Goal: Information Seeking & Learning: Get advice/opinions

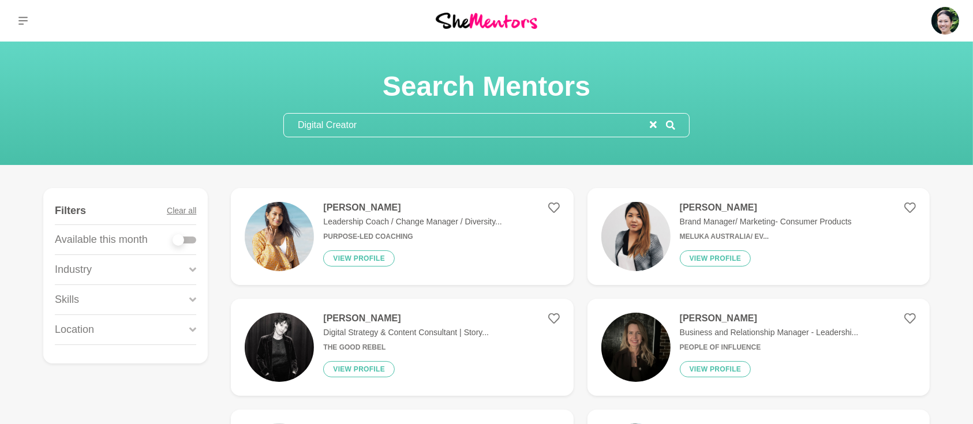
drag, startPoint x: 385, startPoint y: 134, endPoint x: 195, endPoint y: 125, distance: 190.0
click at [195, 125] on div "Search Mentors Digital Creator" at bounding box center [486, 103] width 945 height 68
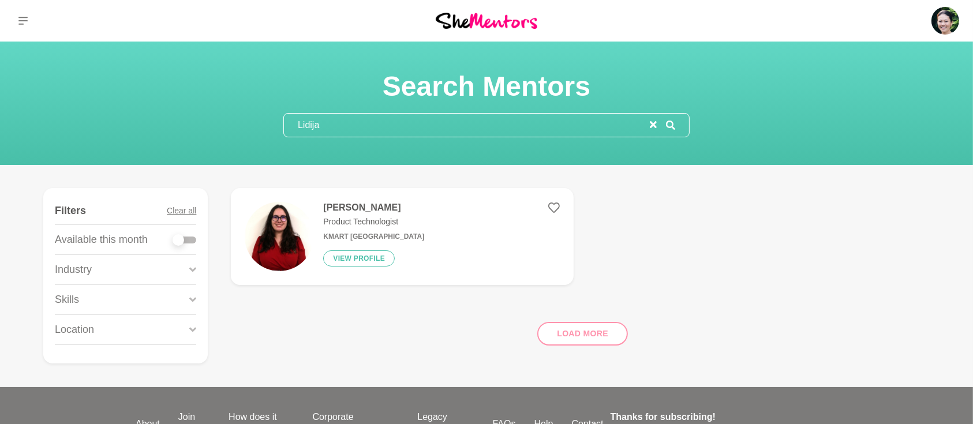
type input "Lidija"
click at [346, 209] on h4 "[PERSON_NAME]" at bounding box center [373, 208] width 101 height 12
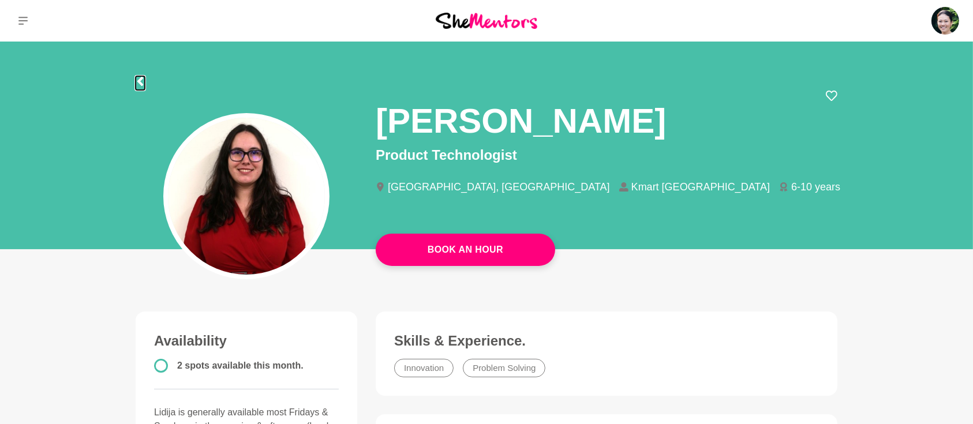
click at [139, 77] on icon at bounding box center [140, 81] width 9 height 9
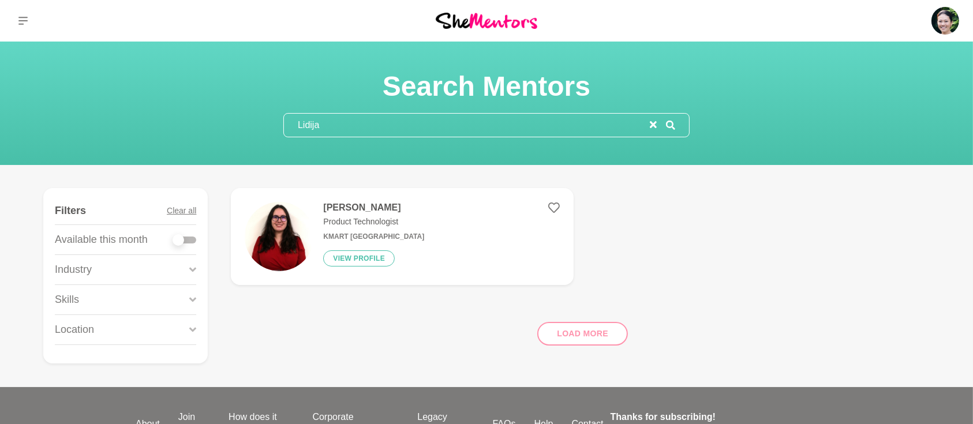
drag, startPoint x: 389, startPoint y: 127, endPoint x: 177, endPoint y: 116, distance: 212.0
click at [185, 118] on div "Search Mentors Lidija" at bounding box center [486, 103] width 945 height 68
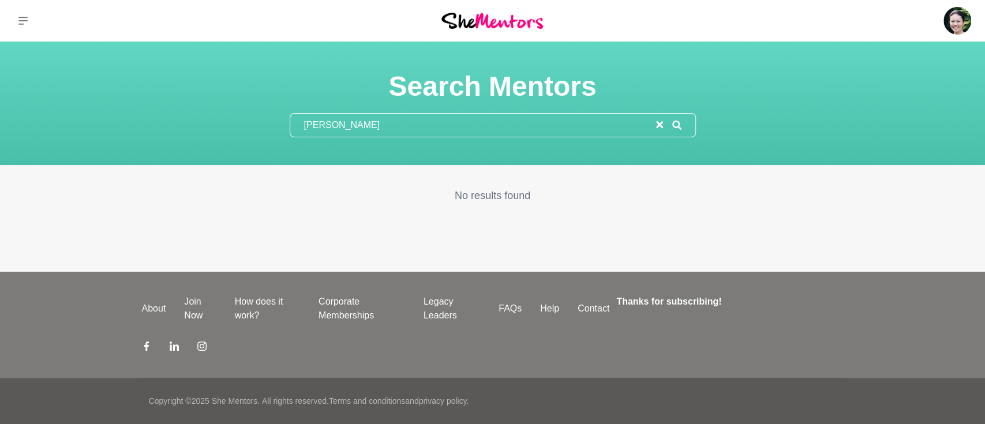
type input "Pamela"
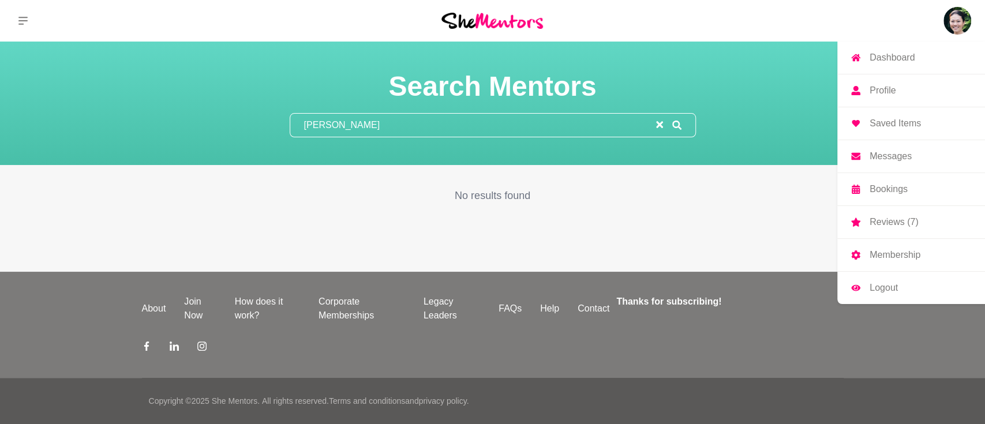
click at [948, 22] on img at bounding box center [957, 21] width 28 height 28
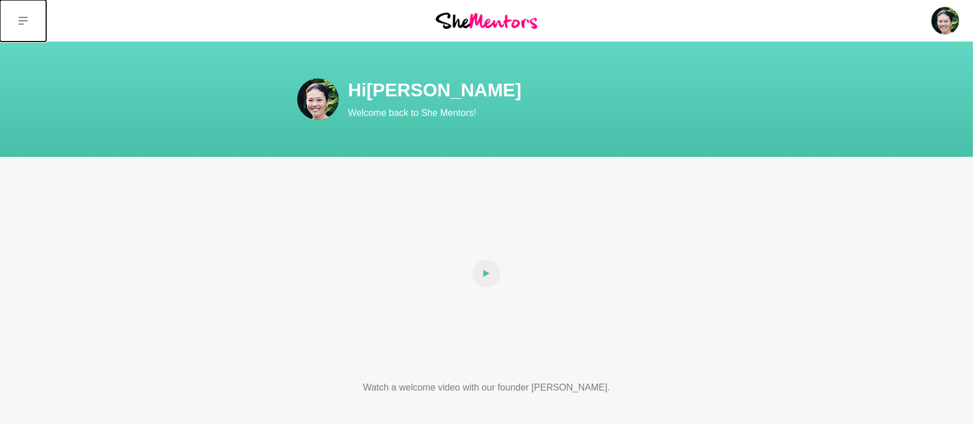
click at [17, 25] on button at bounding box center [23, 21] width 46 height 42
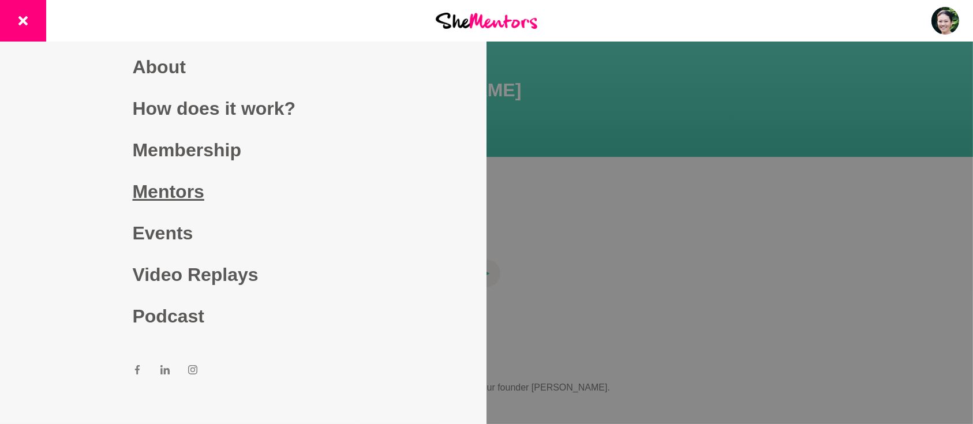
click at [162, 190] on link "Mentors" at bounding box center [244, 192] width 222 height 42
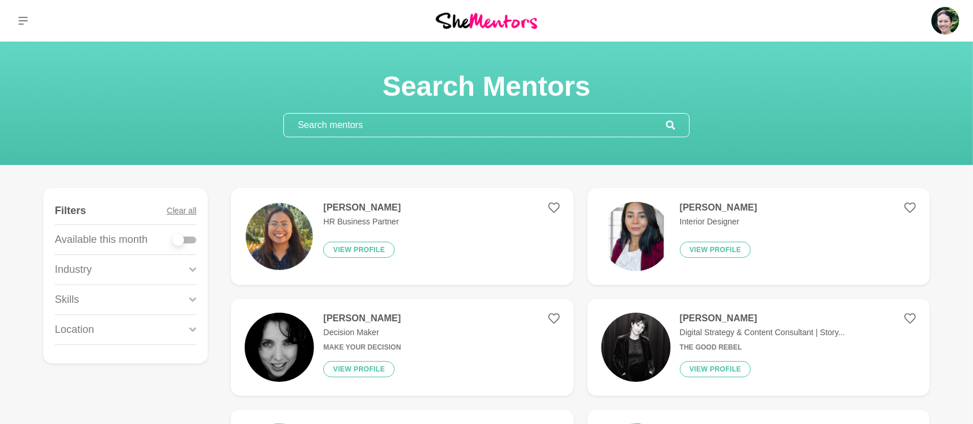
click at [355, 122] on input "text" at bounding box center [475, 125] width 382 height 23
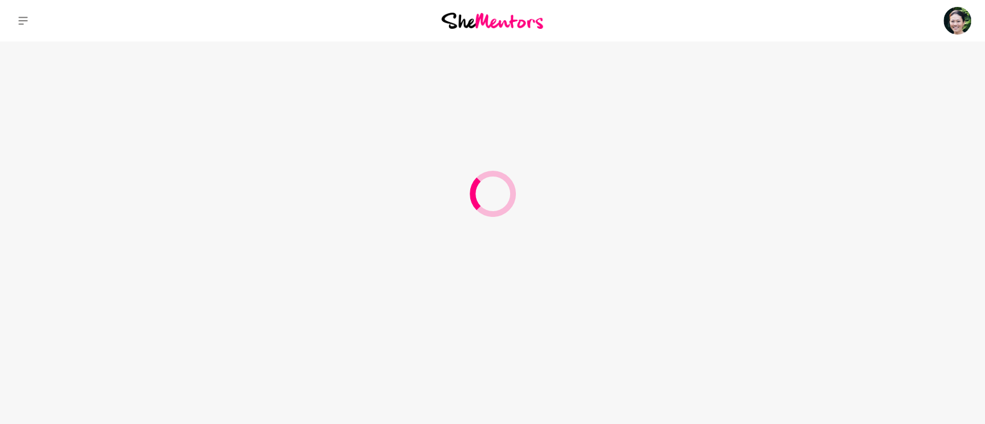
type input "[PERSON_NAME]"
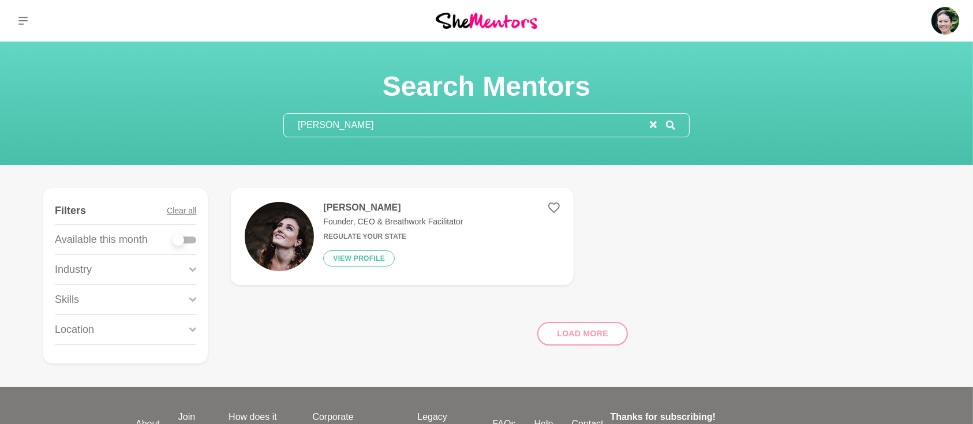
click at [339, 204] on h4 "[PERSON_NAME]" at bounding box center [393, 208] width 140 height 12
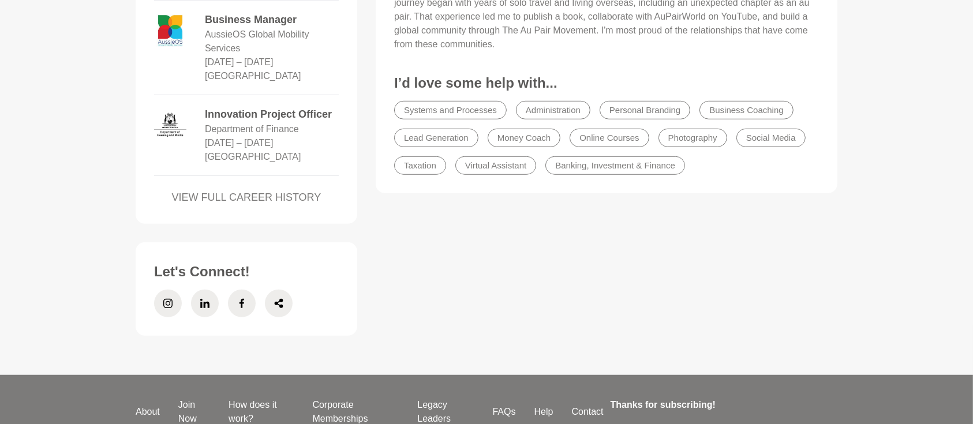
scroll to position [872, 0]
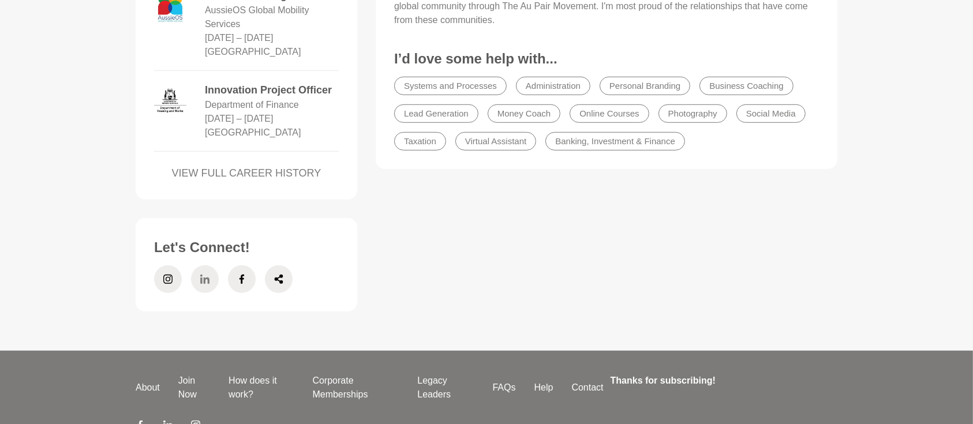
click at [209, 265] on span at bounding box center [205, 279] width 28 height 28
click at [160, 265] on span at bounding box center [168, 279] width 28 height 28
click at [231, 265] on span at bounding box center [242, 279] width 28 height 28
click at [273, 265] on span at bounding box center [279, 279] width 28 height 28
